Goal: Task Accomplishment & Management: Manage account settings

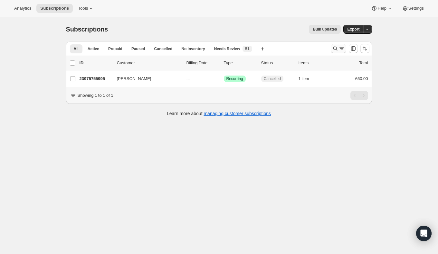
click at [334, 47] on icon "Search and filter results" at bounding box center [335, 48] width 6 height 6
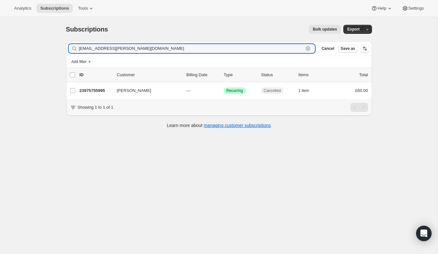
click at [309, 46] on icon "button" at bounding box center [308, 48] width 6 height 6
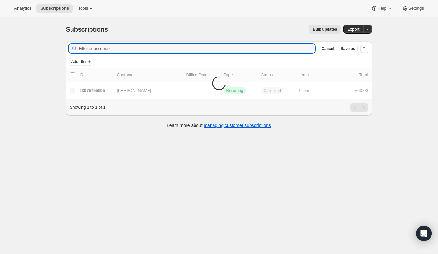
paste input "[EMAIL_ADDRESS][DOMAIN_NAME]"
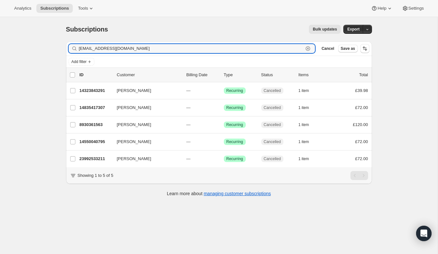
type input "[EMAIL_ADDRESS][DOMAIN_NAME]"
